Goal: Navigation & Orientation: Go to known website

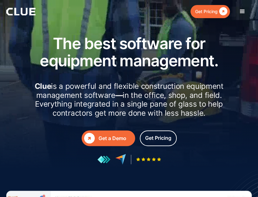
click at [244, 12] on div "menu" at bounding box center [243, 12] width 8 height 8
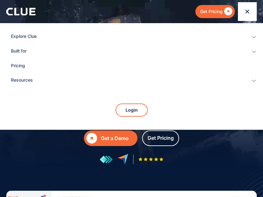
click at [27, 11] on icon at bounding box center [24, 12] width 7 height 8
